Goal: Register for event/course

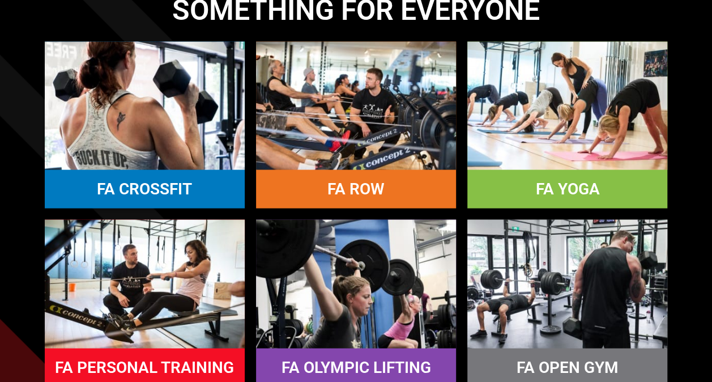
scroll to position [1019, 0]
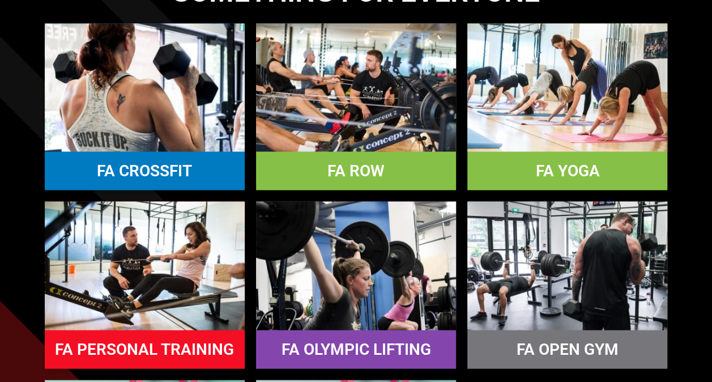
click at [430, 121] on img at bounding box center [356, 87] width 200 height 128
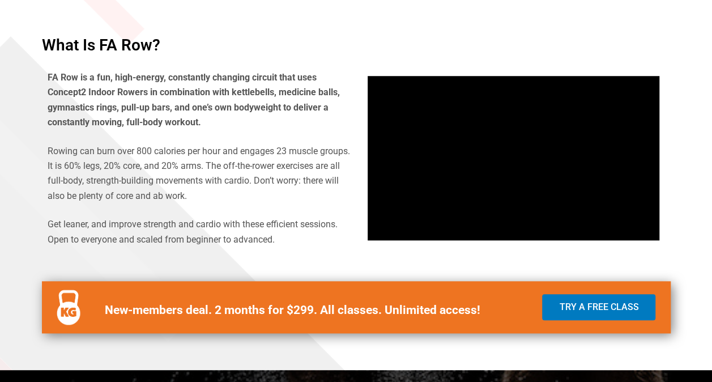
scroll to position [453, 0]
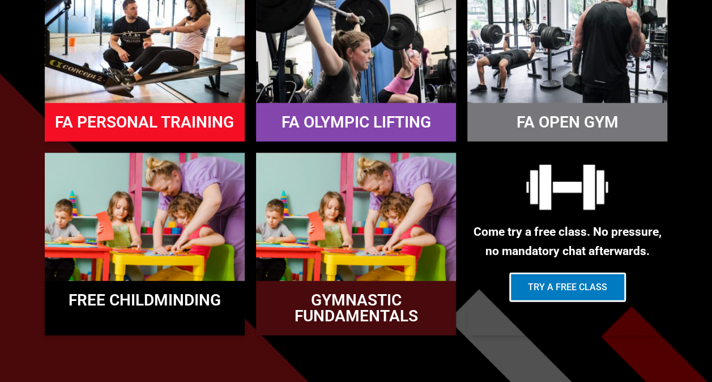
scroll to position [962, 0]
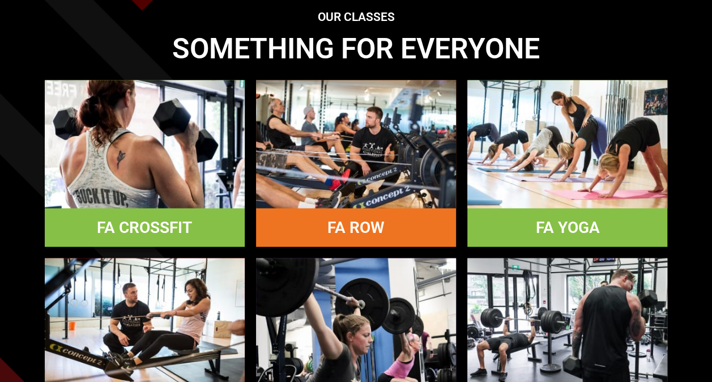
click at [138, 225] on link "FA CROSSFIT" at bounding box center [144, 226] width 95 height 19
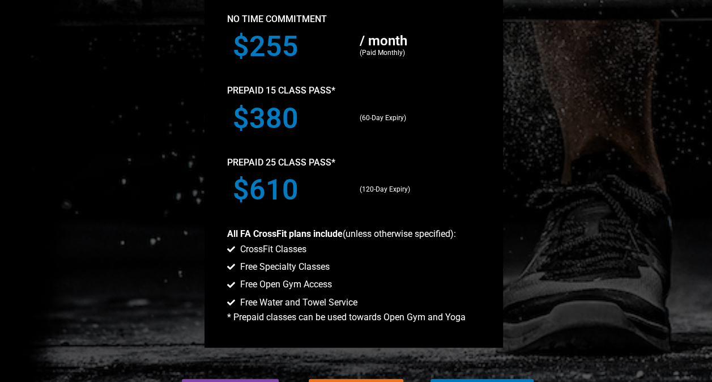
scroll to position [1076, 0]
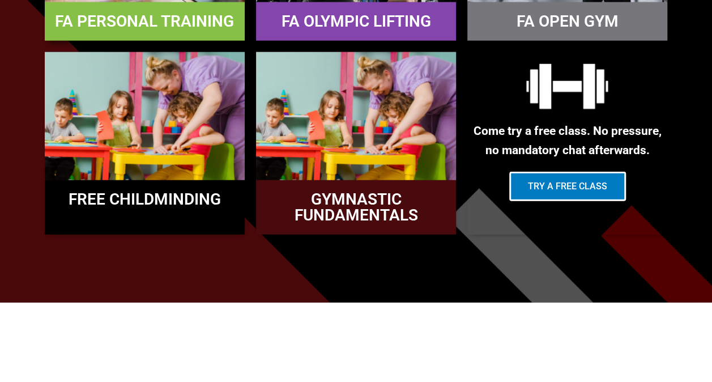
scroll to position [1359, 0]
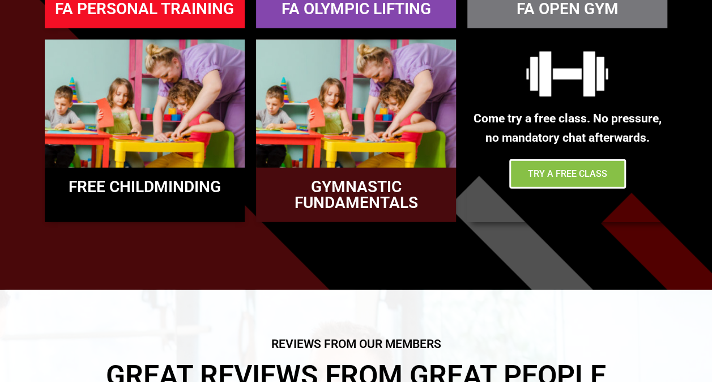
click at [542, 173] on span "Try a Free Class" at bounding box center [567, 173] width 79 height 9
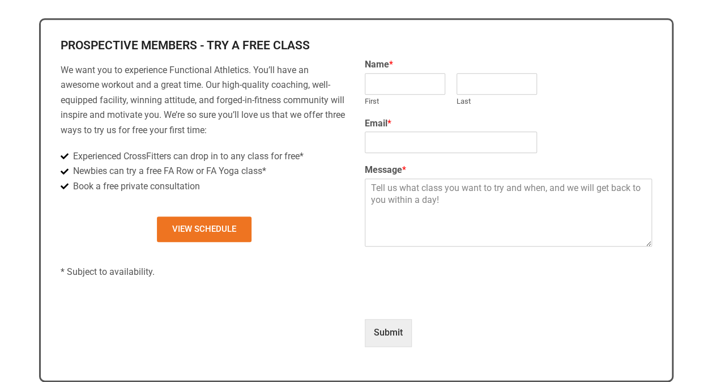
scroll to position [453, 0]
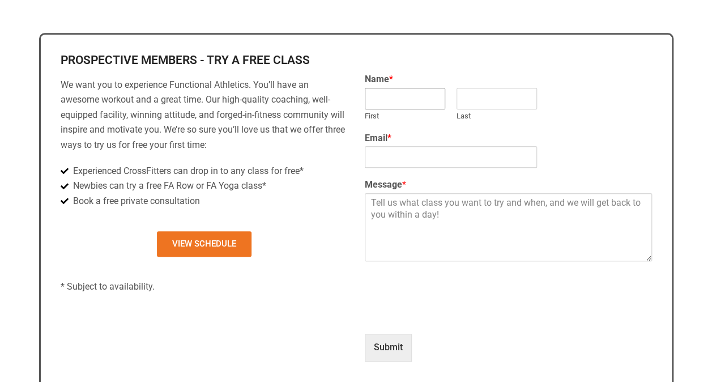
click at [411, 96] on input "First" at bounding box center [405, 99] width 80 height 22
type input "Oliver"
type input "Parris-Piper"
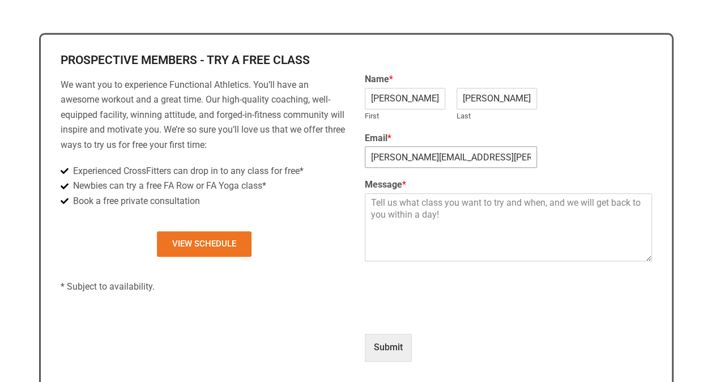
click at [514, 160] on input "oliver.parrispiper@jacobs.com" at bounding box center [451, 157] width 172 height 22
drag, startPoint x: 514, startPoint y: 160, endPoint x: 447, endPoint y: 166, distance: 67.0
click at [447, 166] on input "oliver.parrispiper@jacobs.com" at bounding box center [451, 157] width 172 height 22
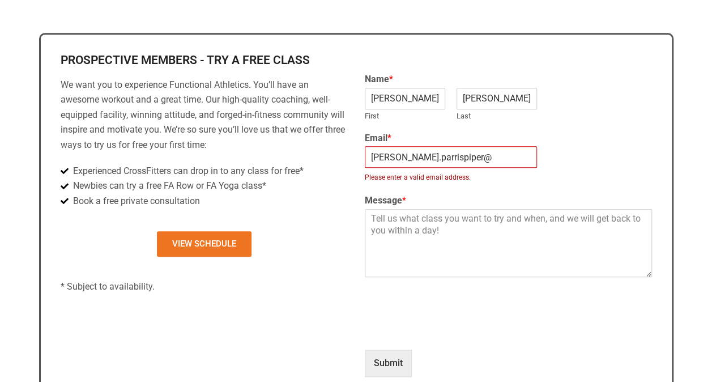
type input "oliver.parrispiper@gmail.com"
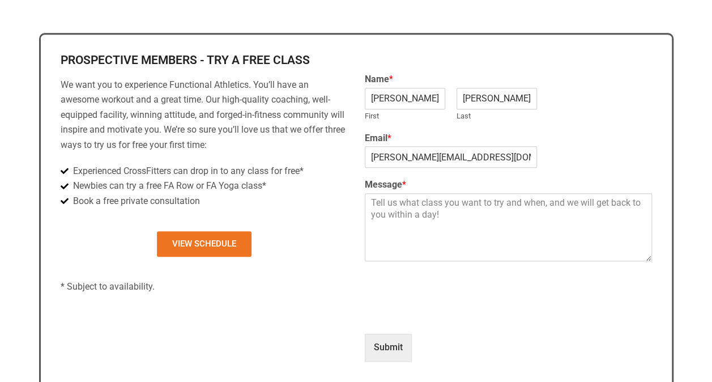
click at [577, 302] on div at bounding box center [508, 294] width 287 height 44
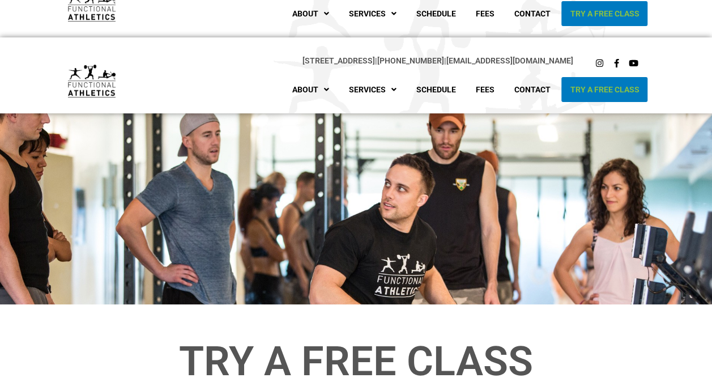
scroll to position [0, 0]
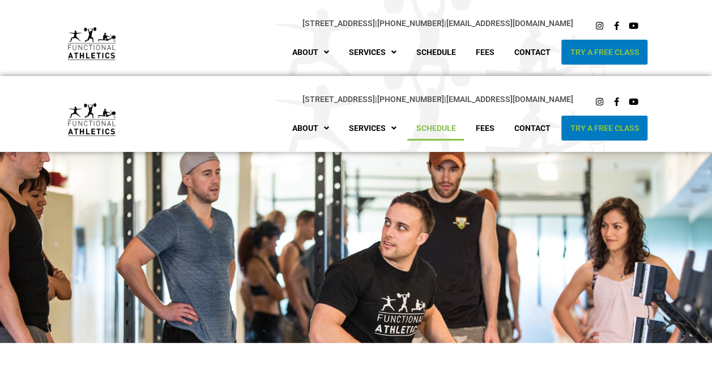
click at [438, 125] on link "Schedule" at bounding box center [435, 127] width 57 height 25
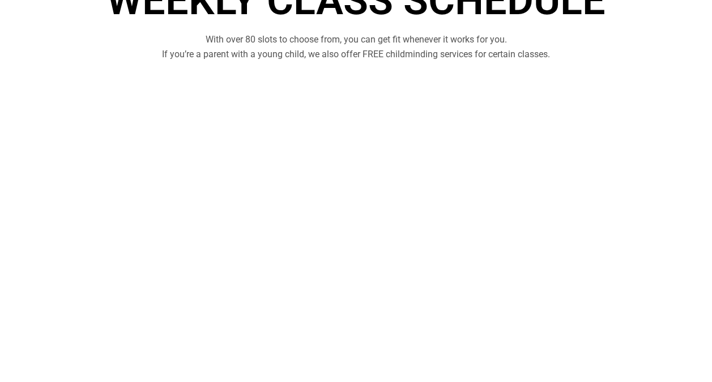
scroll to position [113, 0]
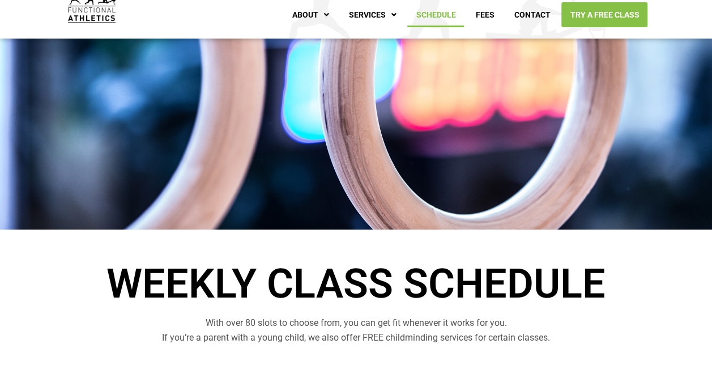
click at [605, 12] on link "Try A Free Class" at bounding box center [604, 14] width 86 height 25
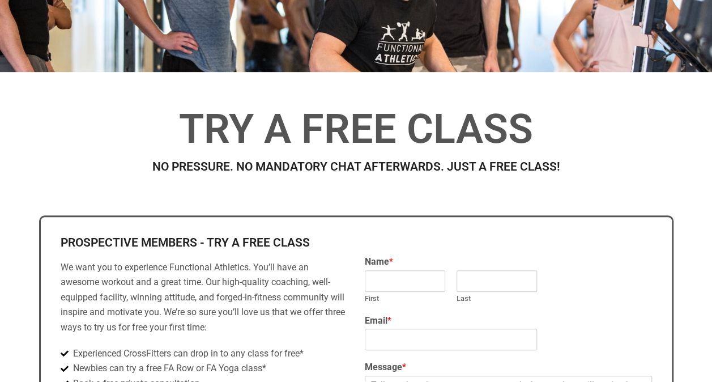
scroll to position [113, 0]
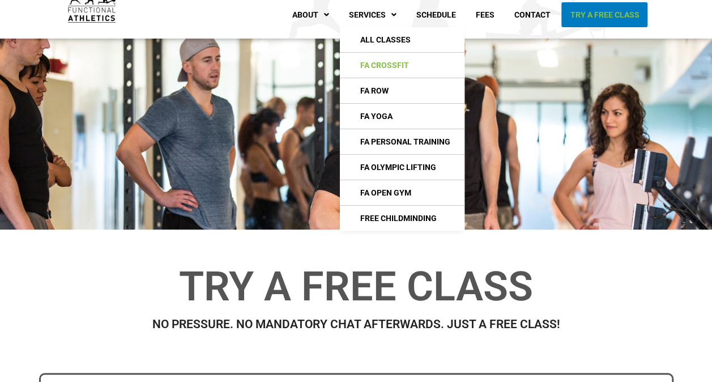
click at [417, 61] on link "FA CrossFIt" at bounding box center [402, 65] width 125 height 25
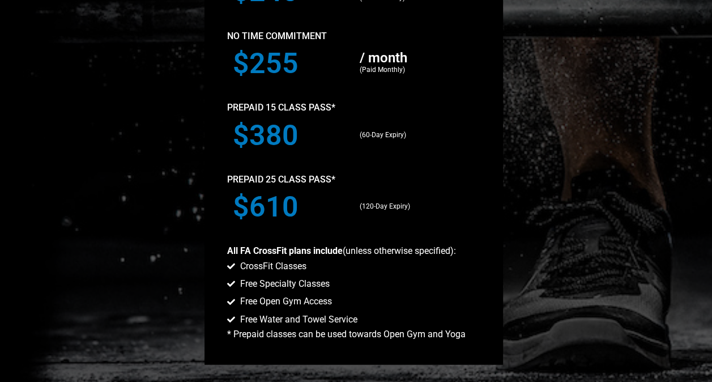
scroll to position [885, 0]
